Goal: Task Accomplishment & Management: Manage account settings

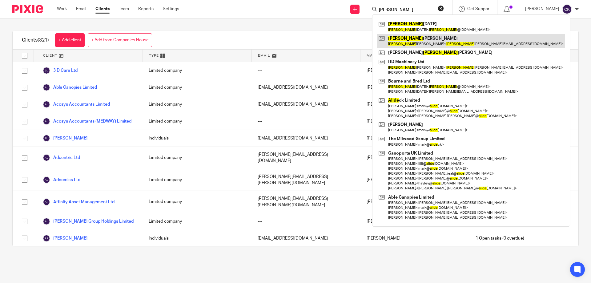
type input "alice"
click at [415, 39] on link at bounding box center [471, 41] width 188 height 14
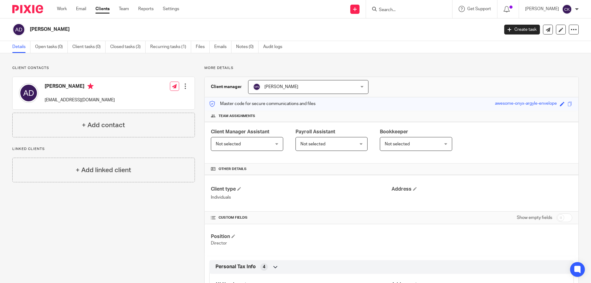
scroll to position [77, 0]
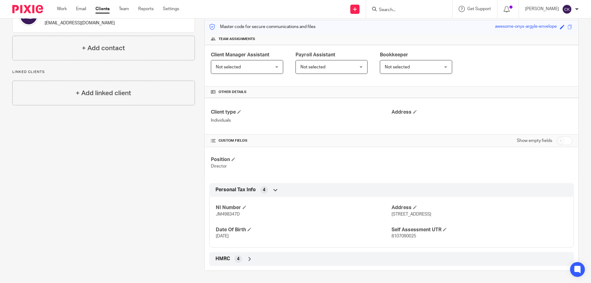
click at [228, 214] on span "JM498347D" at bounding box center [228, 214] width 24 height 4
copy span "JM498347D"
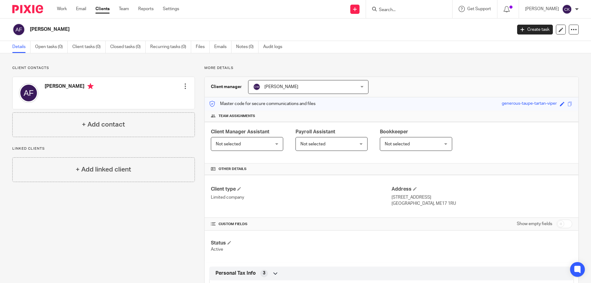
click at [391, 10] on input "Search" at bounding box center [406, 10] width 55 height 6
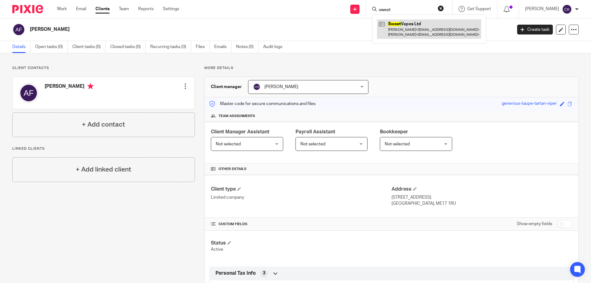
type input "sweet"
click at [411, 24] on link at bounding box center [429, 28] width 104 height 19
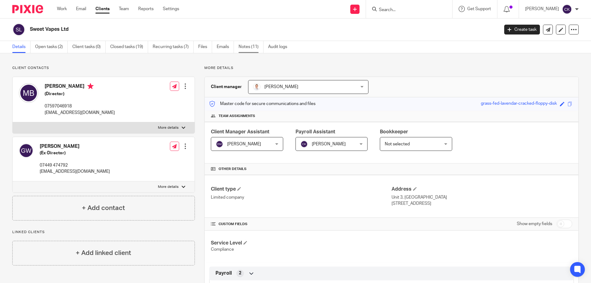
click at [245, 49] on link "Notes (11)" at bounding box center [251, 47] width 25 height 12
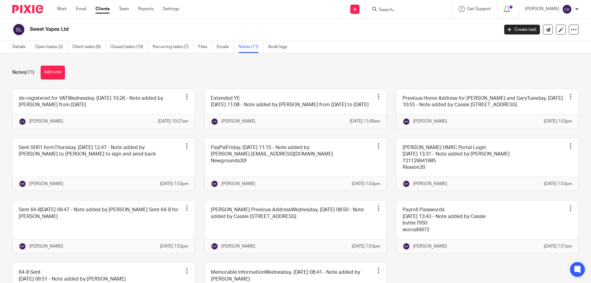
click at [58, 77] on button "Add note" at bounding box center [53, 73] width 24 height 14
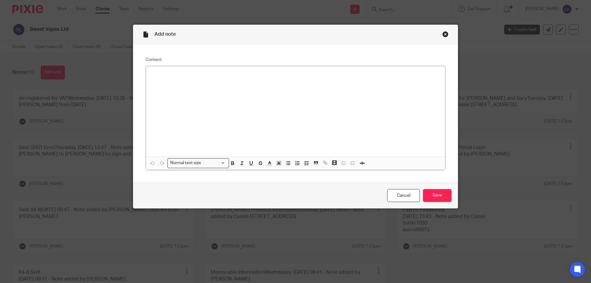
click at [198, 96] on div at bounding box center [295, 111] width 299 height 90
click at [247, 81] on p at bounding box center [296, 80] width 290 height 6
click at [446, 193] on input "Save" at bounding box center [437, 195] width 29 height 13
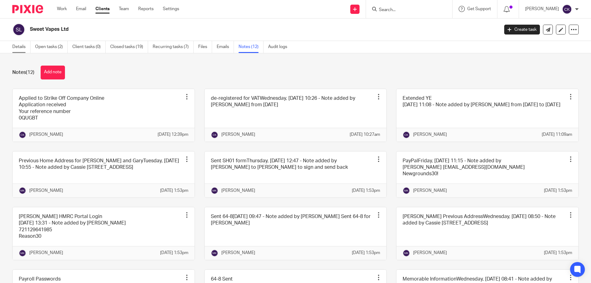
click at [19, 45] on link "Details" at bounding box center [21, 47] width 18 height 12
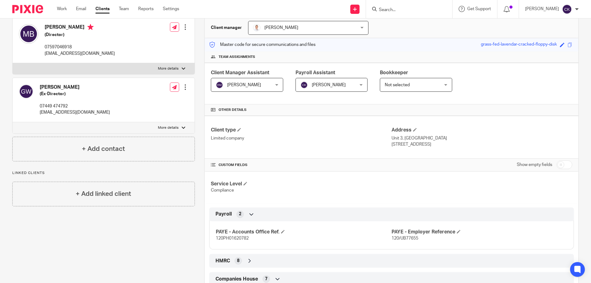
scroll to position [62, 0]
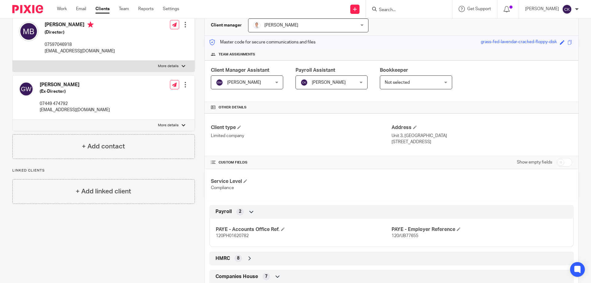
click at [558, 163] on input "checkbox" at bounding box center [565, 162] width 16 height 9
checkbox input "true"
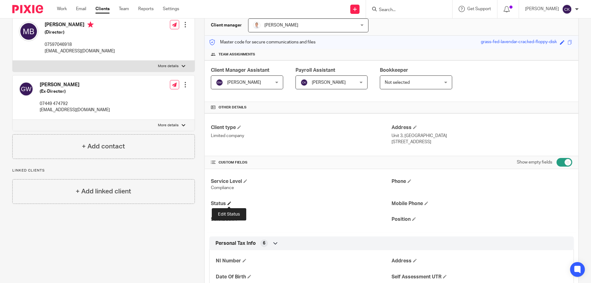
click at [228, 202] on span at bounding box center [230, 203] width 4 height 4
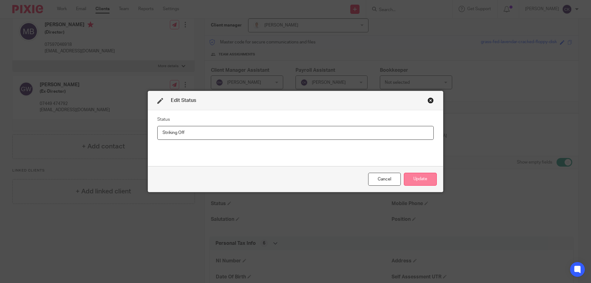
type input "Striking Off"
click at [418, 183] on button "Update" at bounding box center [420, 179] width 33 height 13
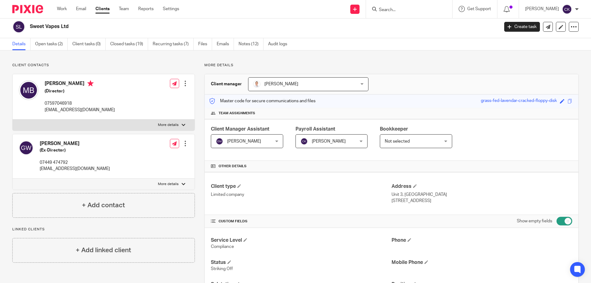
scroll to position [0, 0]
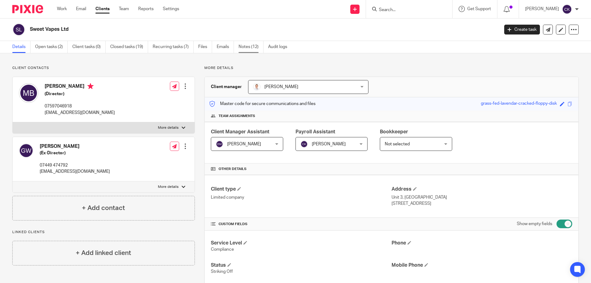
click at [245, 47] on link "Notes (12)" at bounding box center [251, 47] width 25 height 12
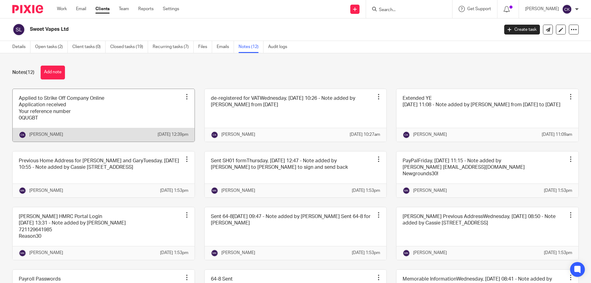
click at [186, 95] on div at bounding box center [187, 97] width 6 height 6
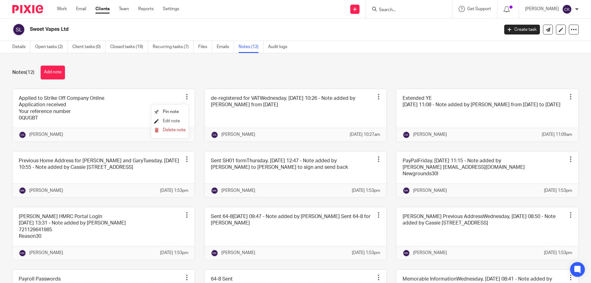
click at [171, 120] on span "Edit note" at bounding box center [171, 121] width 17 height 4
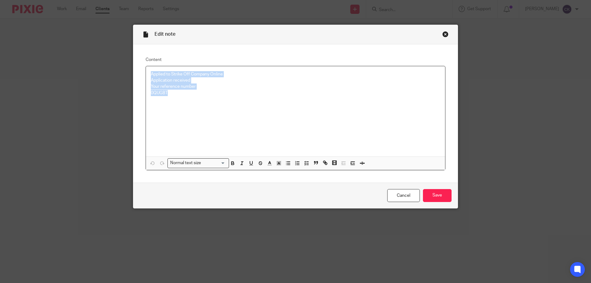
drag, startPoint x: 149, startPoint y: 71, endPoint x: 178, endPoint y: 96, distance: 38.5
click at [178, 96] on div "Applied to Strike Off Company Online Application received Your reference number…" at bounding box center [295, 111] width 299 height 90
copy div "Applied to Strike Off Company Online Application received Your reference number…"
drag, startPoint x: 432, startPoint y: 197, endPoint x: 391, endPoint y: 190, distance: 41.9
click at [432, 197] on input "Save" at bounding box center [437, 195] width 29 height 13
